Goal: Find specific page/section: Find specific page/section

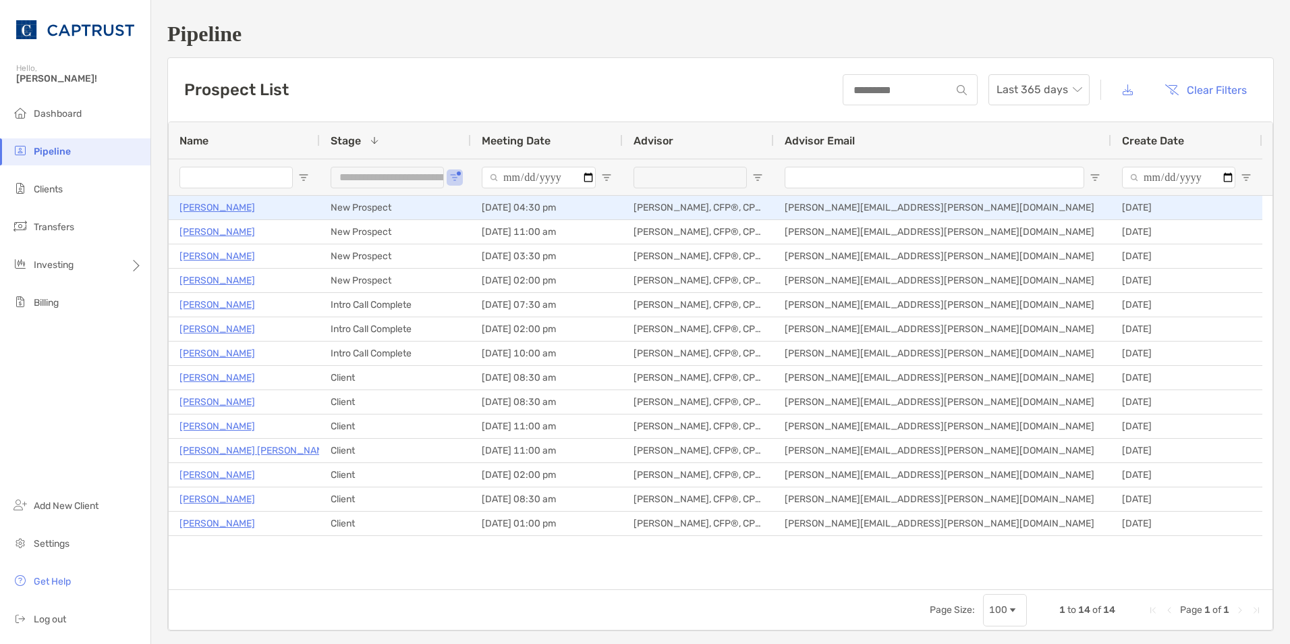
click at [198, 208] on p "[PERSON_NAME]" at bounding box center [217, 207] width 76 height 17
